Goal: Manage account settings

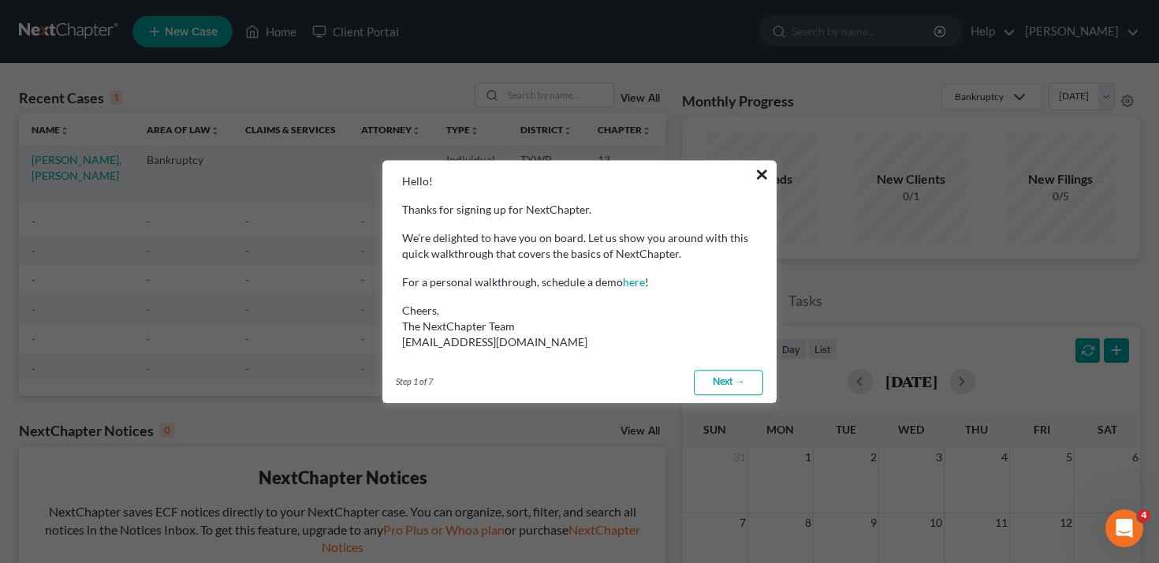
click at [759, 172] on button "×" at bounding box center [761, 174] width 15 height 25
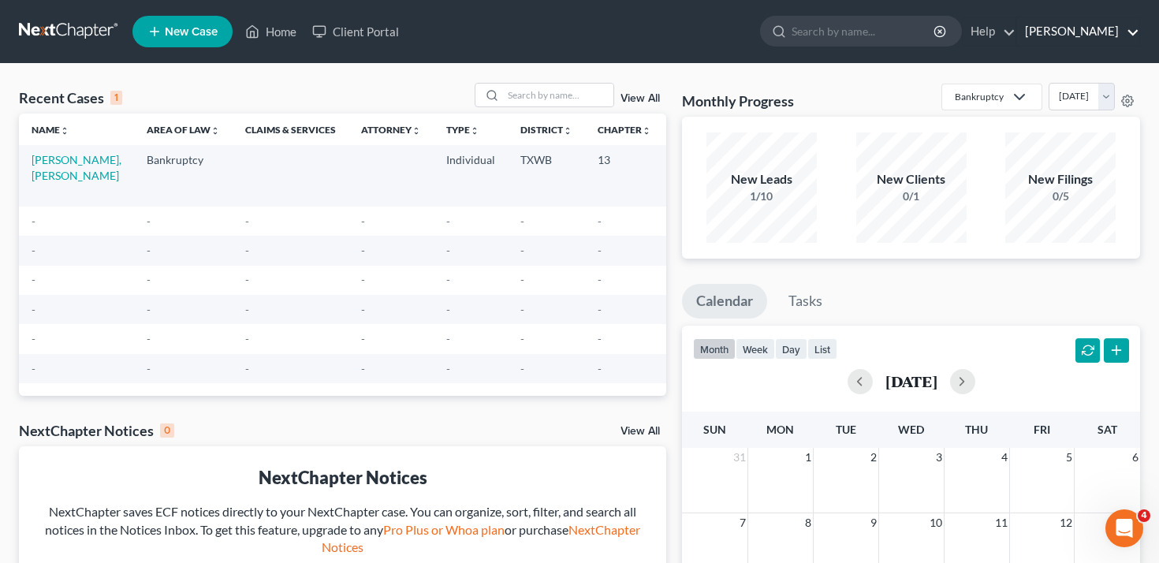
click at [1098, 37] on link "[PERSON_NAME]" at bounding box center [1078, 31] width 122 height 28
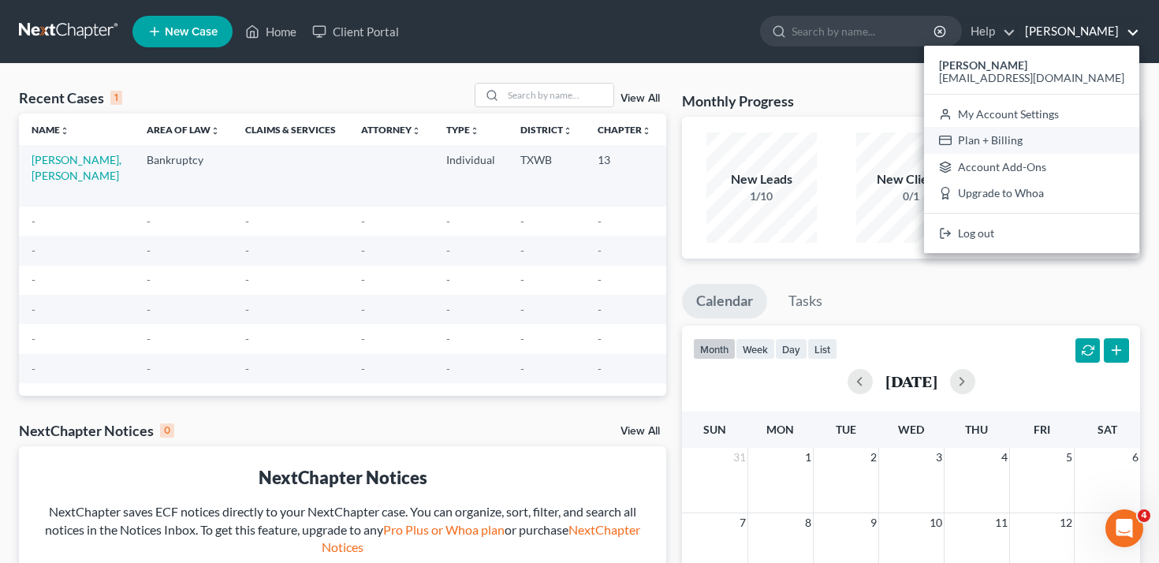
click at [1041, 139] on link "Plan + Billing" at bounding box center [1031, 140] width 215 height 27
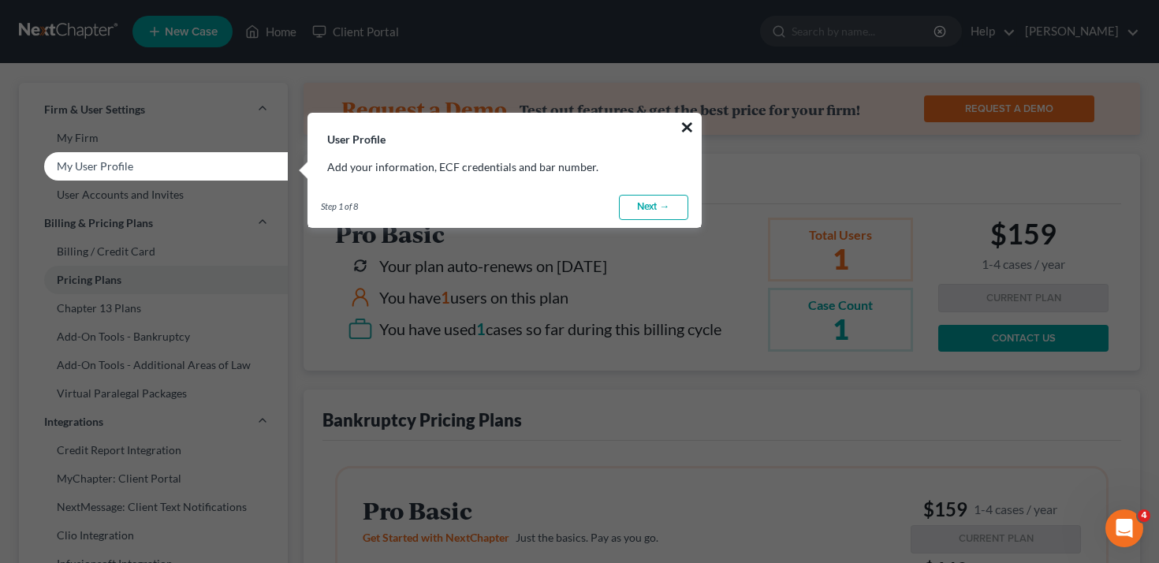
click at [684, 123] on button "×" at bounding box center [687, 126] width 15 height 25
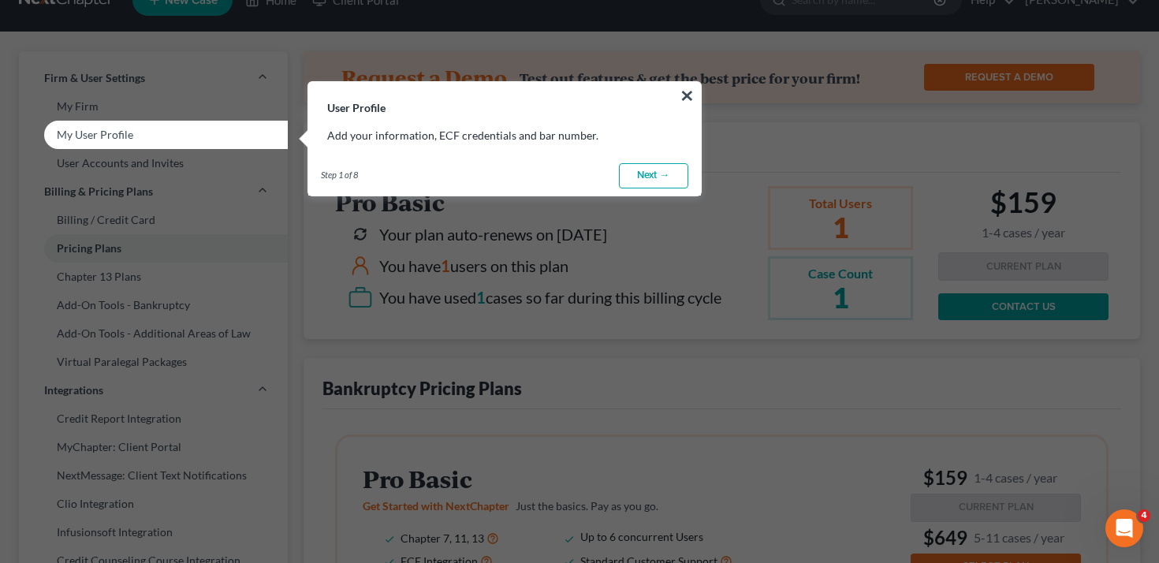
scroll to position [32, 0]
click at [687, 94] on button "×" at bounding box center [687, 94] width 15 height 25
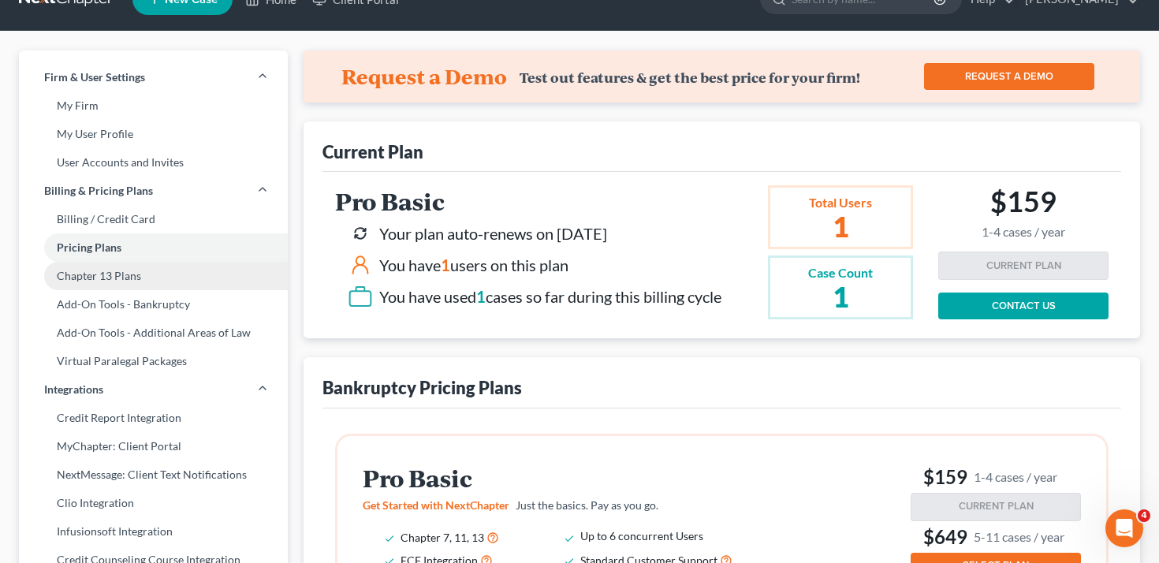
click at [167, 276] on link "Chapter 13 Plans" at bounding box center [153, 276] width 269 height 28
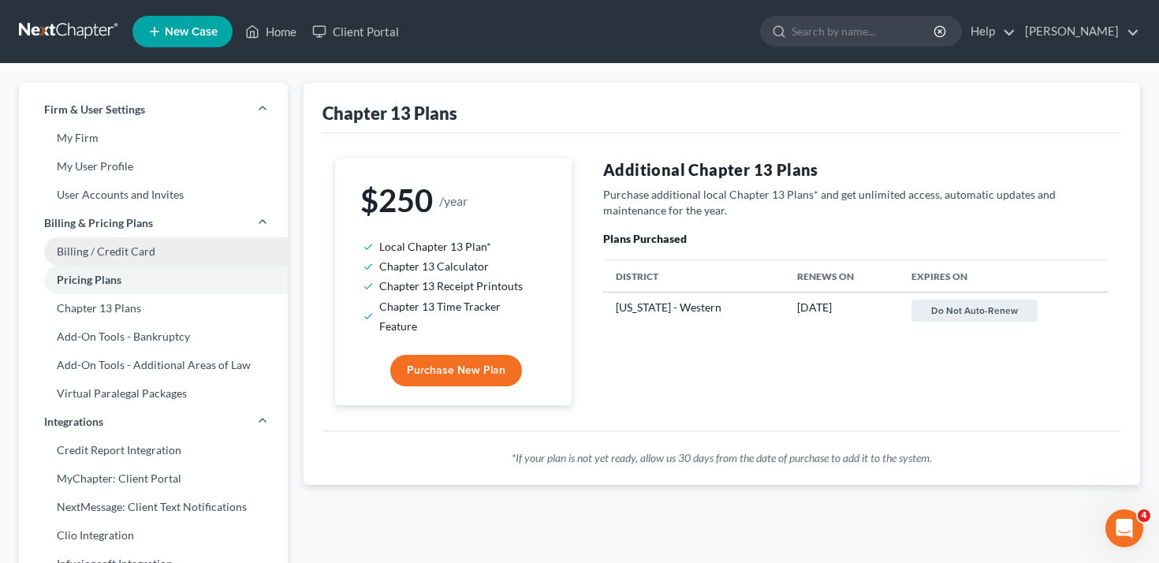
click at [163, 250] on link "Billing / Credit Card" at bounding box center [153, 251] width 269 height 28
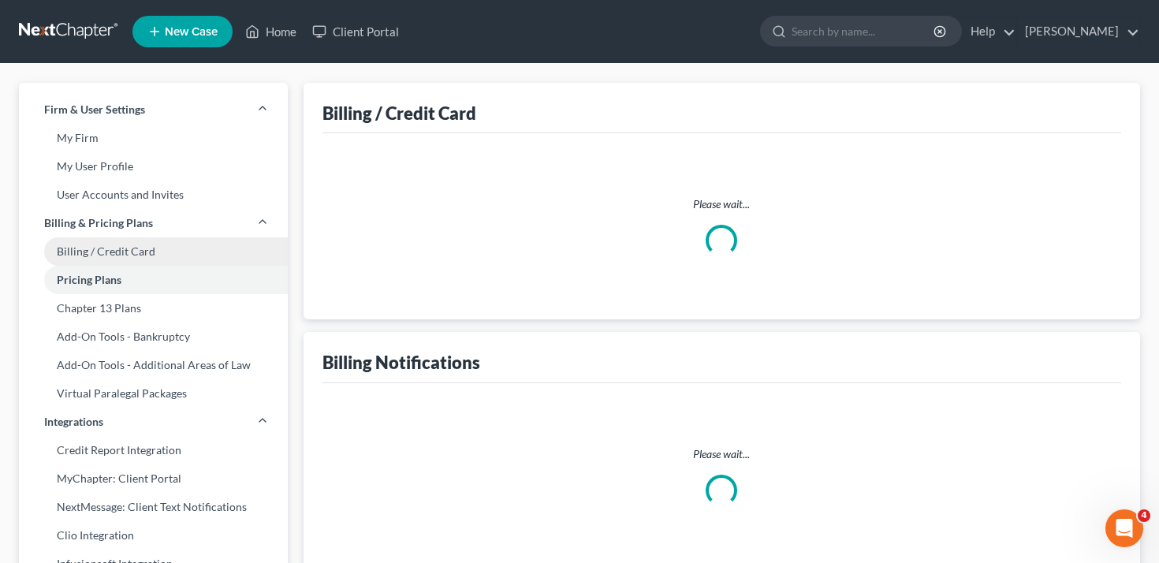
select select "45"
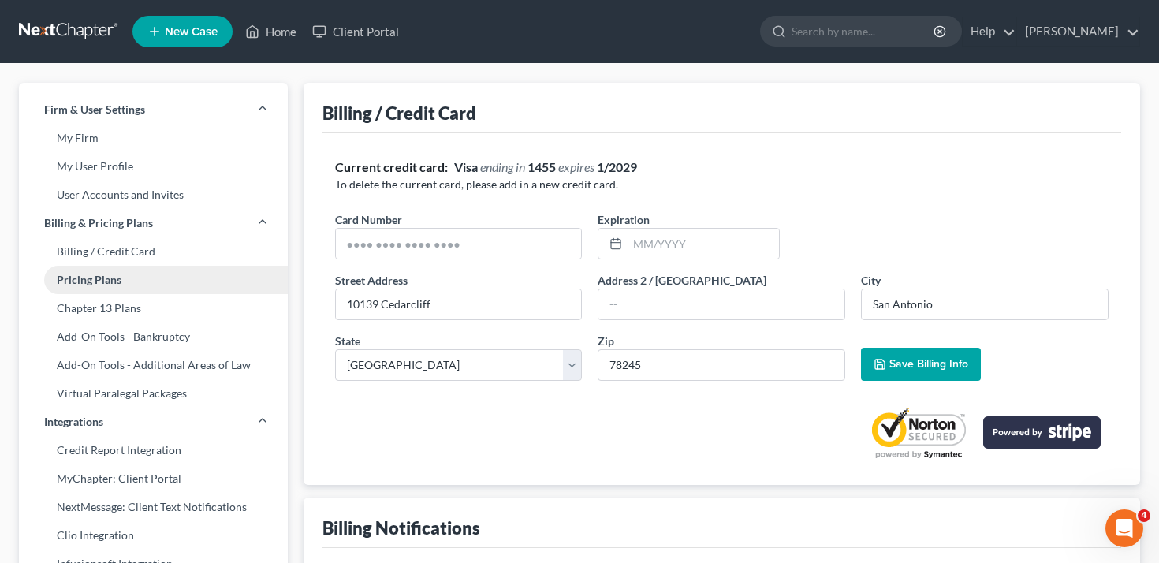
click at [207, 277] on link "Pricing Plans" at bounding box center [153, 280] width 269 height 28
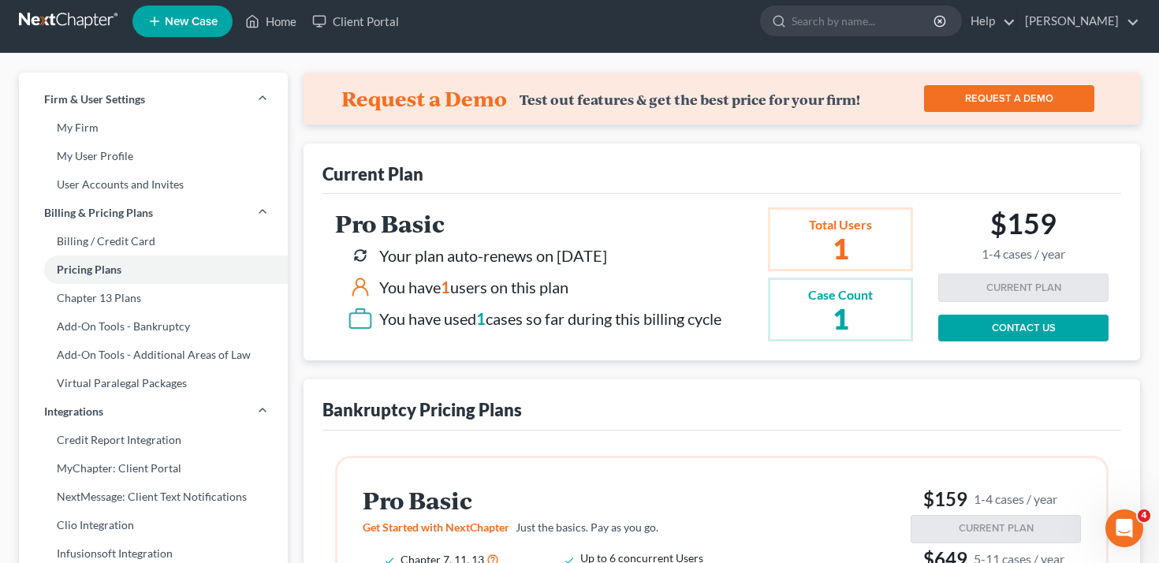
scroll to position [12, 0]
